Goal: Find contact information: Find contact information

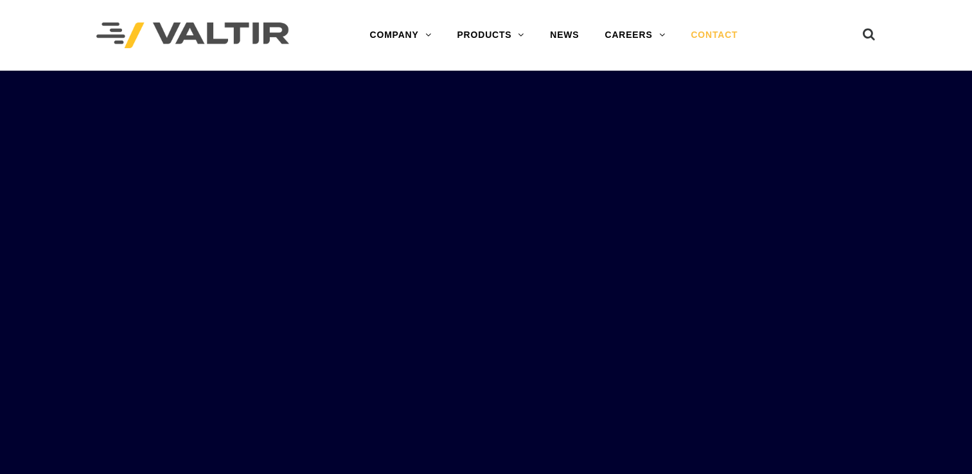
click at [699, 31] on link "CONTACT" at bounding box center [714, 35] width 73 height 26
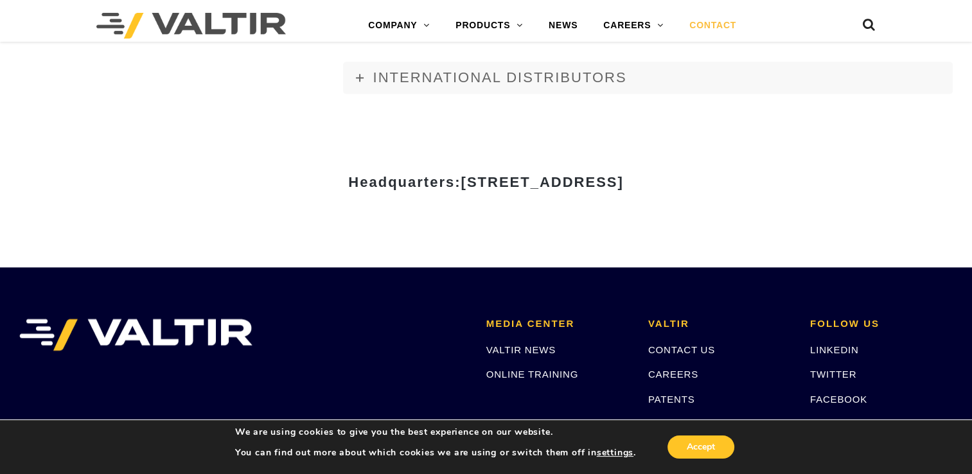
scroll to position [1673, 0]
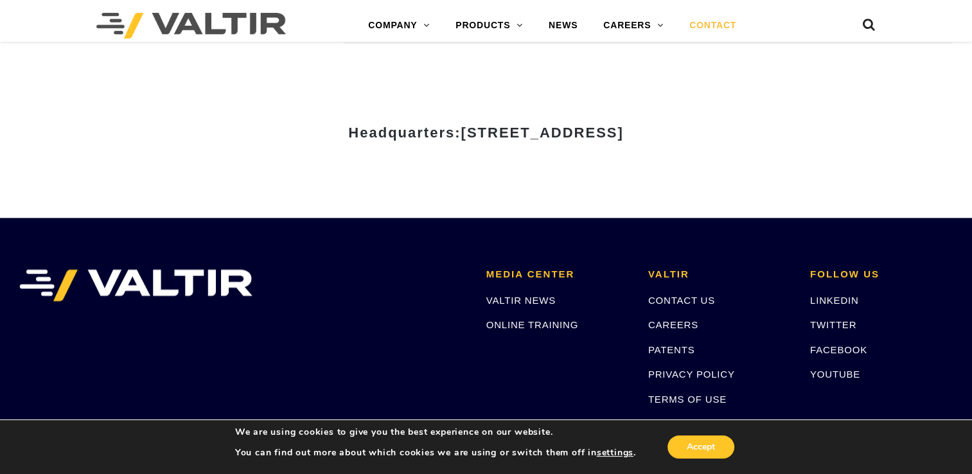
drag, startPoint x: 337, startPoint y: 131, endPoint x: 505, endPoint y: 134, distance: 167.6
click at [505, 134] on span "15601 Dallas Parkway, Suite 525 | Addison, TX 75001" at bounding box center [541, 133] width 162 height 16
copy span "15601 Dallas Parkway"
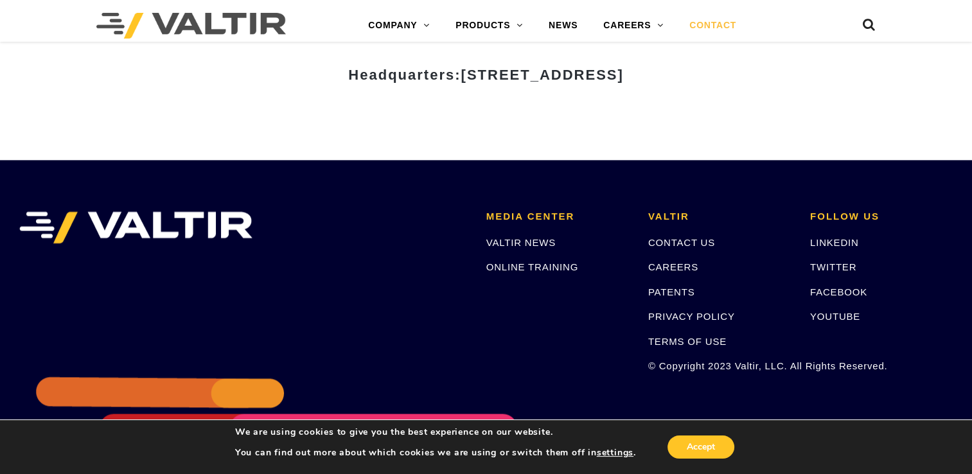
scroll to position [1801, 0]
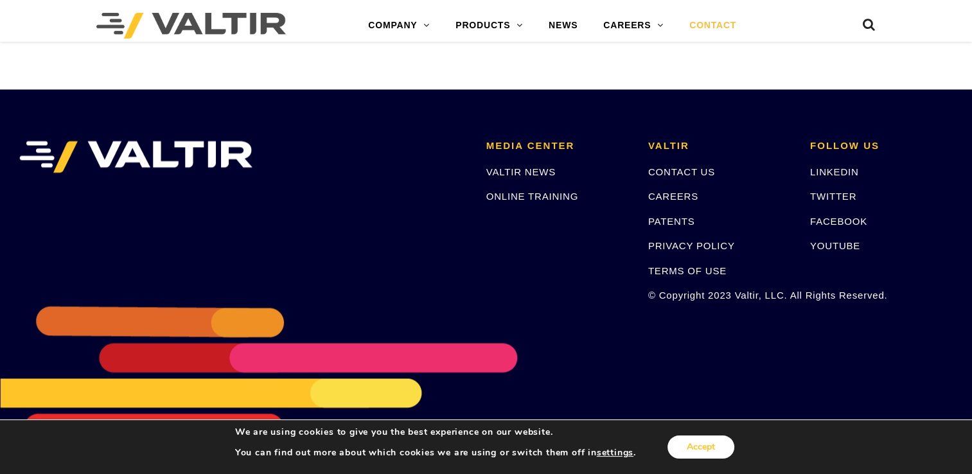
click at [708, 446] on button "Accept" at bounding box center [700, 446] width 67 height 23
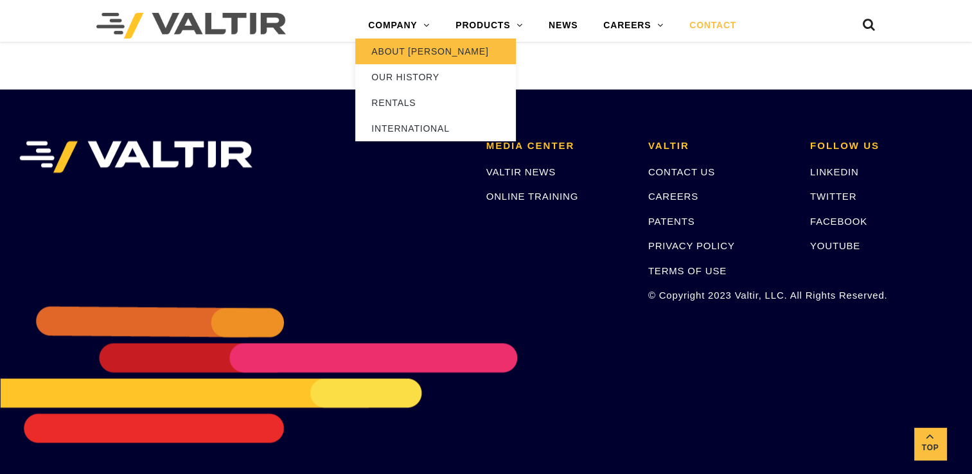
click at [427, 53] on link "ABOUT [PERSON_NAME]" at bounding box center [435, 52] width 161 height 26
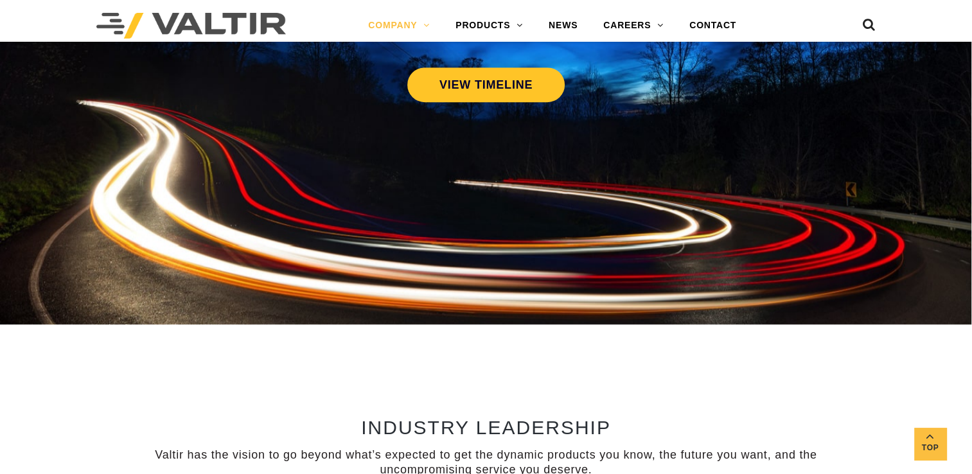
scroll to position [539, 0]
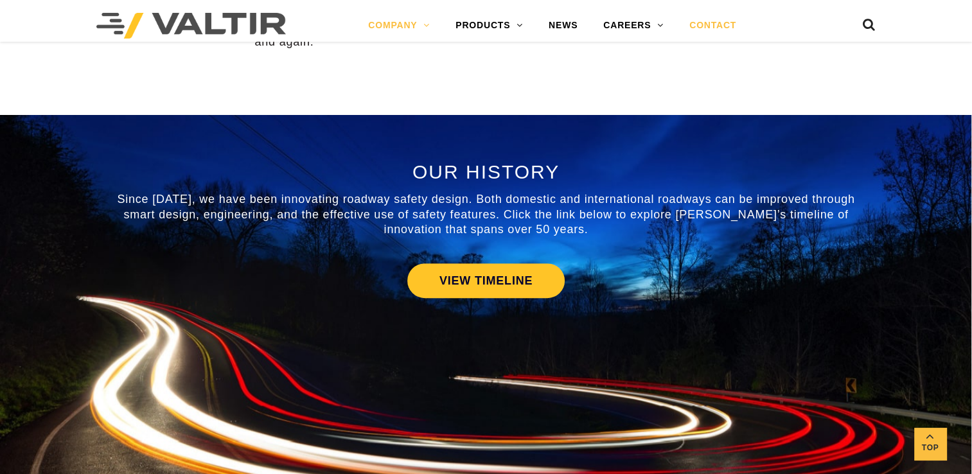
click at [725, 24] on link "CONTACT" at bounding box center [712, 26] width 73 height 26
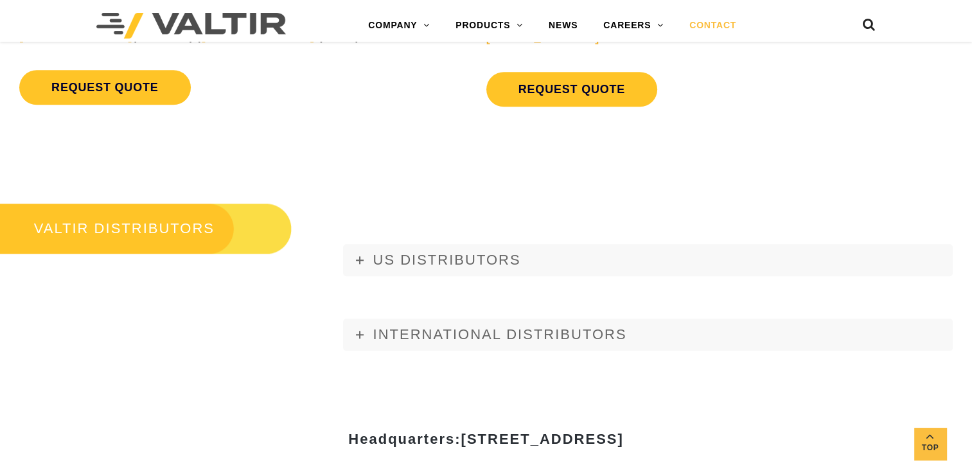
scroll to position [1349, 0]
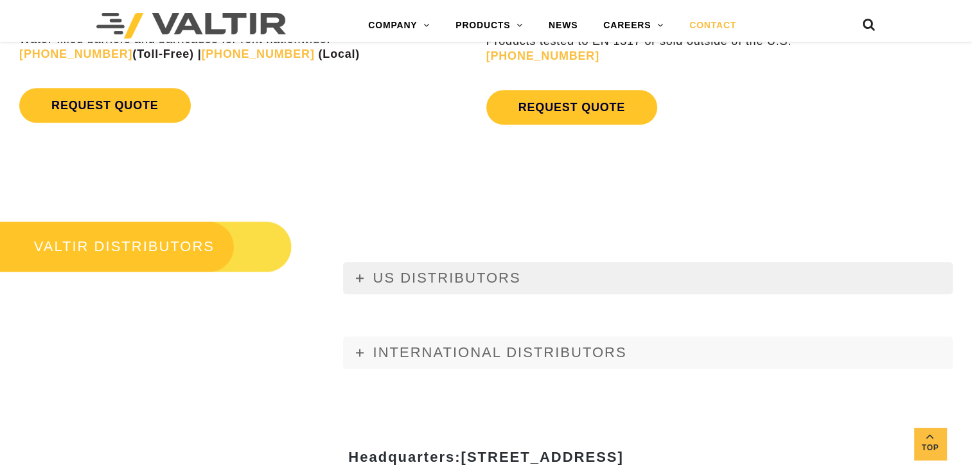
click at [566, 290] on link "US DISTRIBUTORS" at bounding box center [647, 278] width 609 height 32
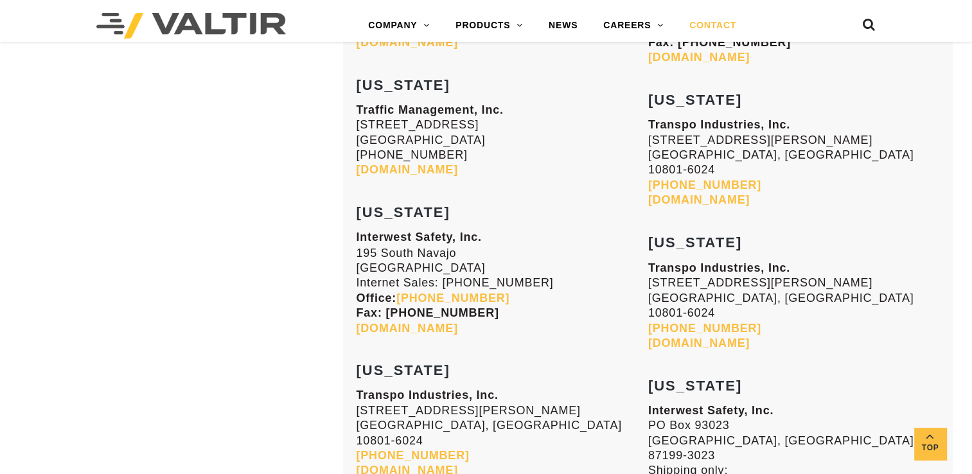
scroll to position [2312, 0]
